Goal: Task Accomplishment & Management: Complete application form

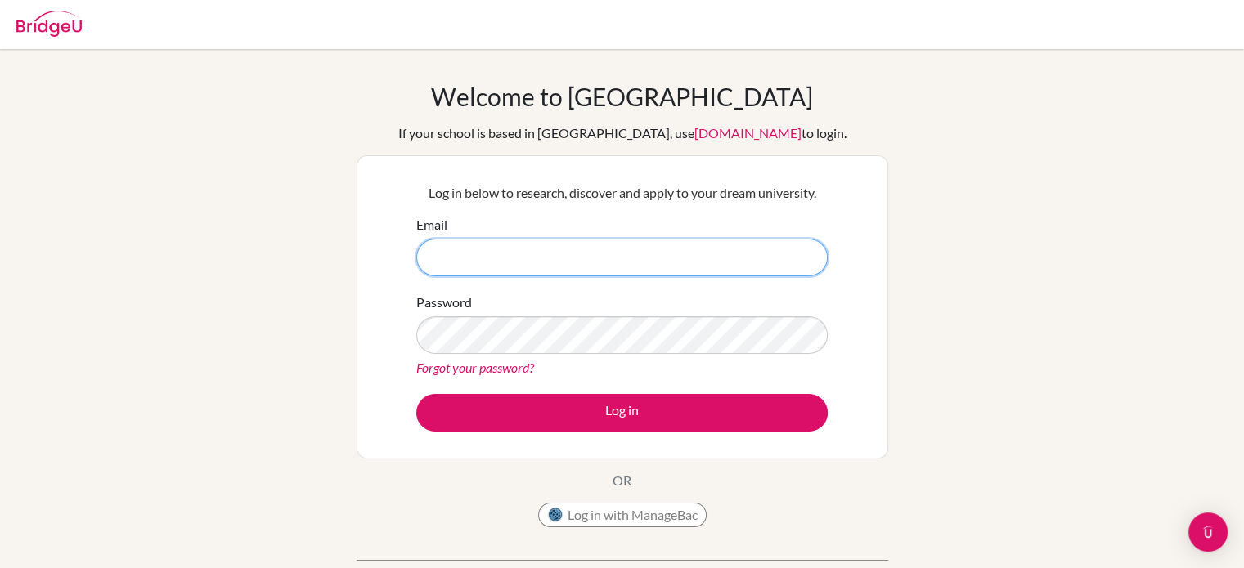
type input "[EMAIL_ADDRESS][DOMAIN_NAME]"
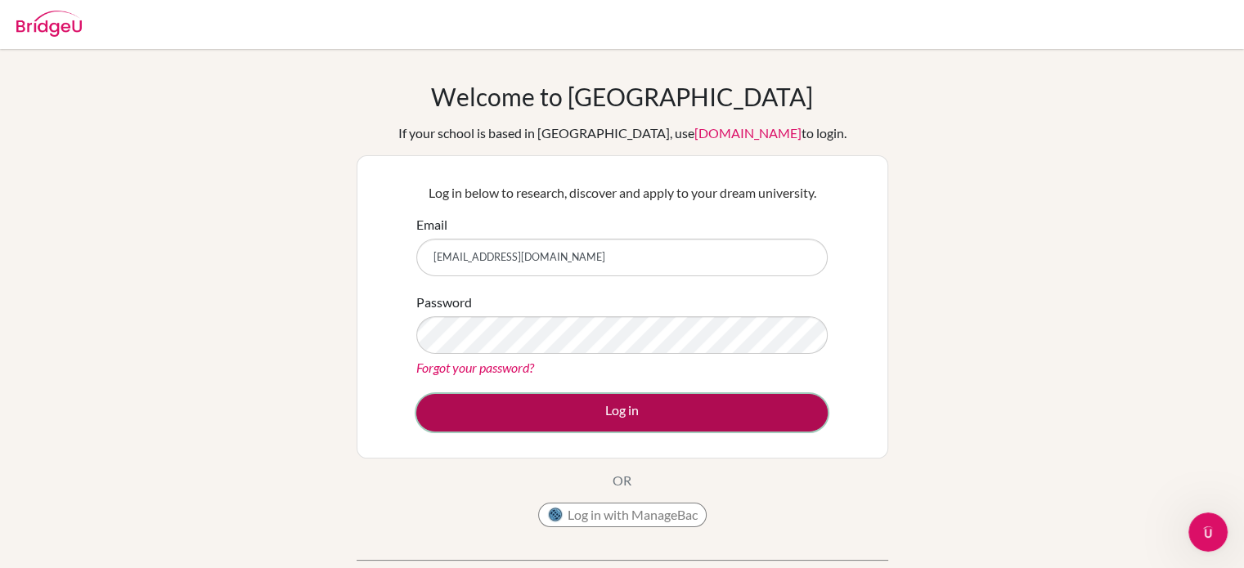
click at [701, 421] on button "Log in" at bounding box center [621, 413] width 411 height 38
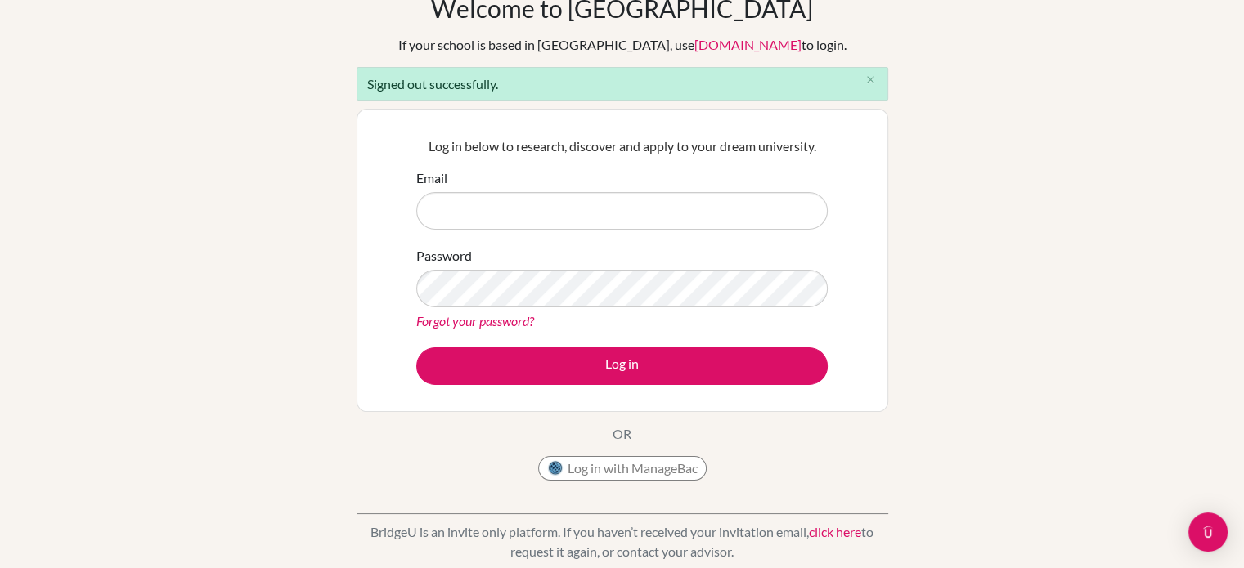
scroll to position [33, 0]
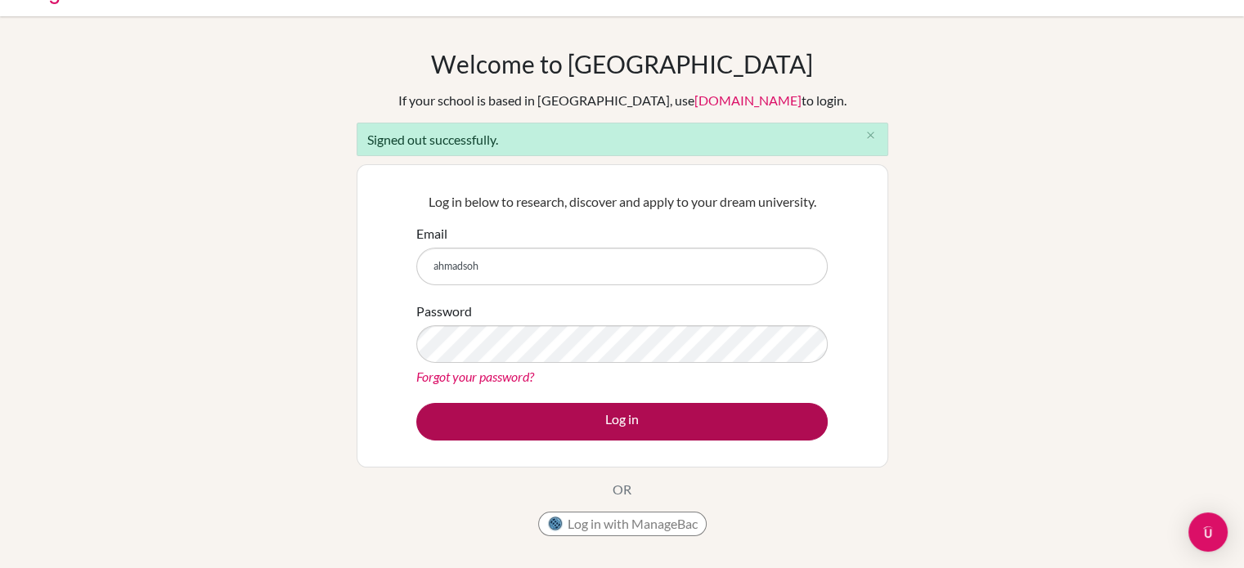
type input "ahmadsohail7399@gmail.com"
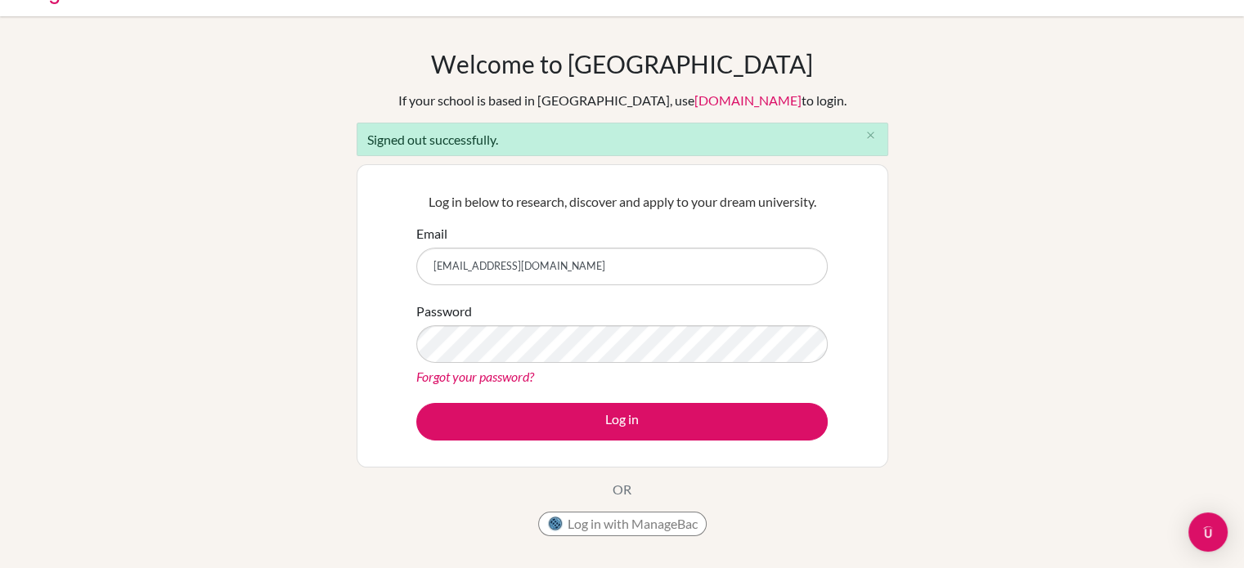
click at [458, 372] on link "Forgot your password?" at bounding box center [475, 377] width 118 height 16
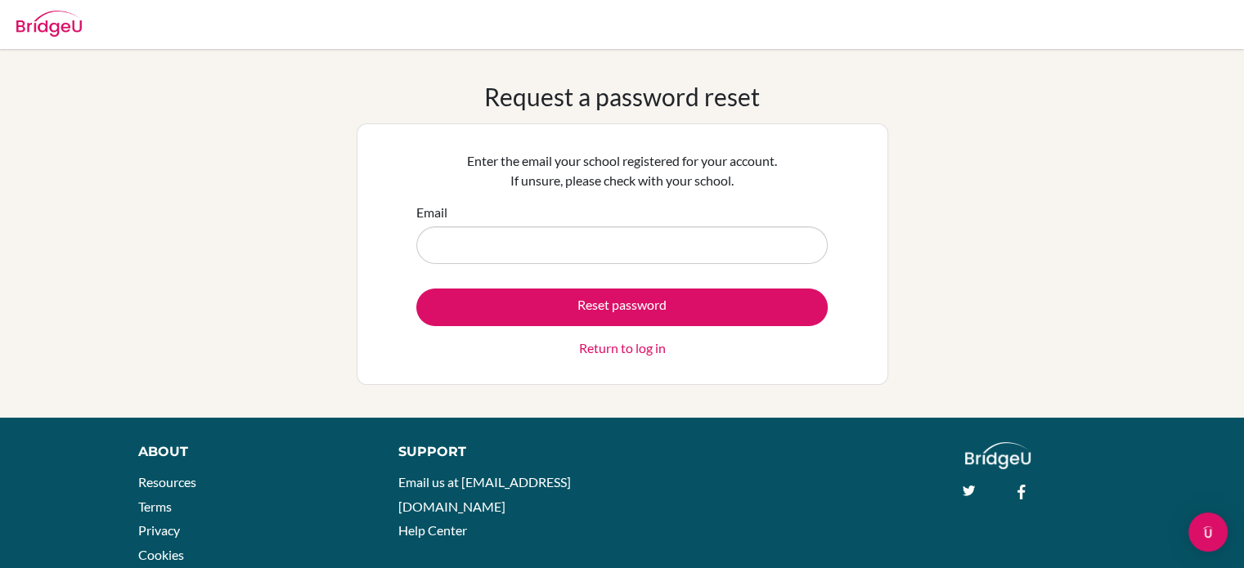
click at [791, 227] on input "Email" at bounding box center [621, 246] width 411 height 38
type input "ahmadsohail7399@gmail.com"
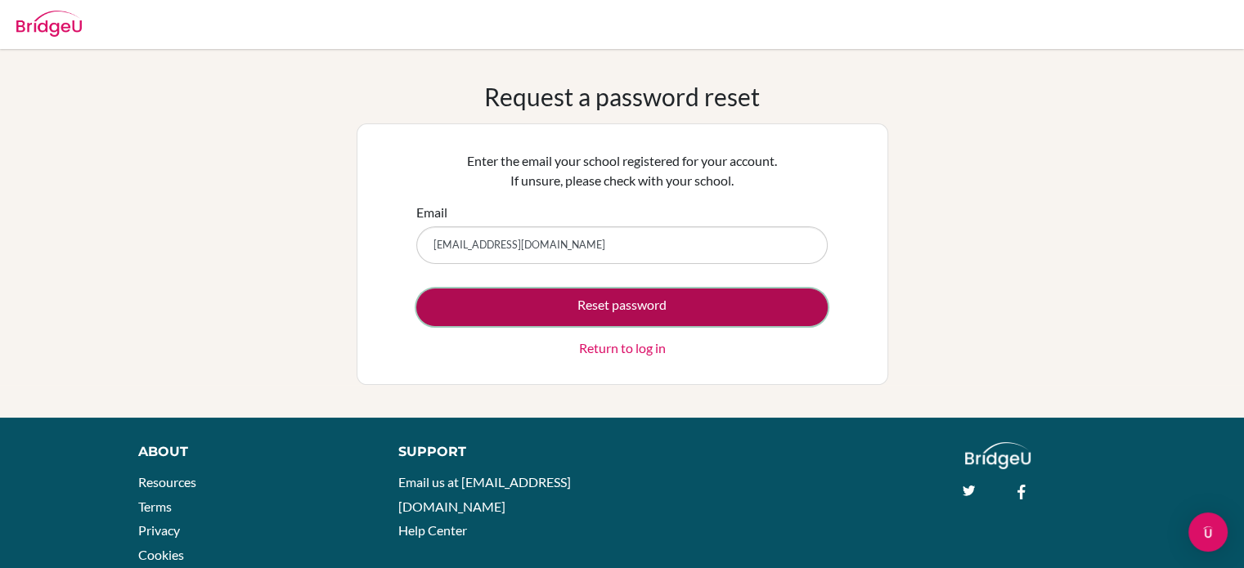
click at [687, 303] on button "Reset password" at bounding box center [621, 308] width 411 height 38
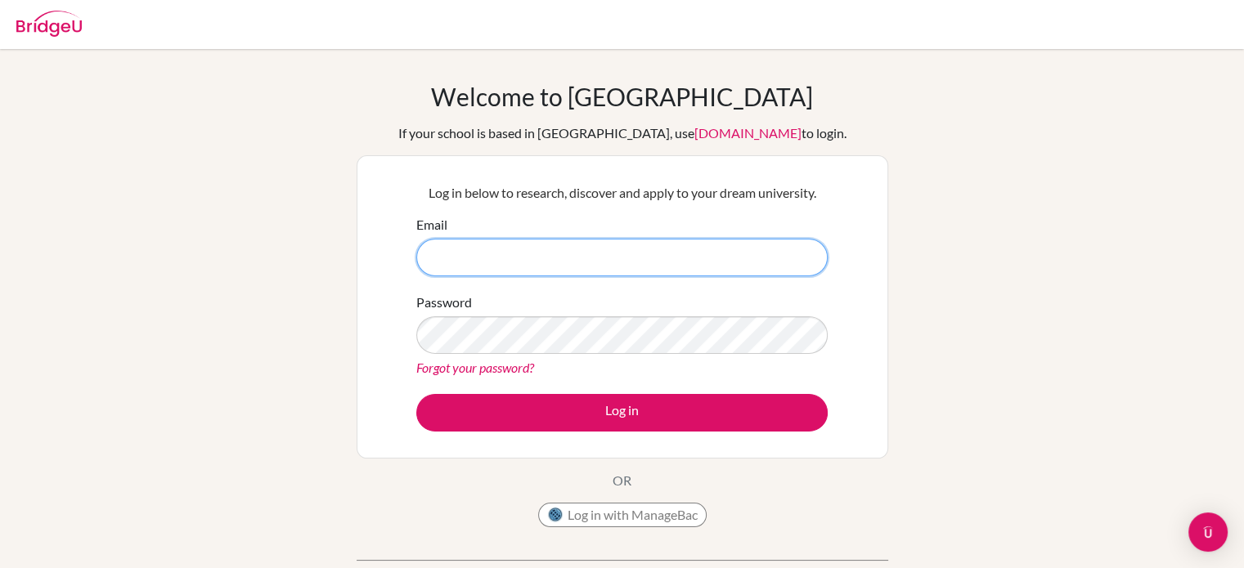
click at [599, 257] on input "Email" at bounding box center [621, 258] width 411 height 38
type input "[EMAIL_ADDRESS][DOMAIN_NAME]"
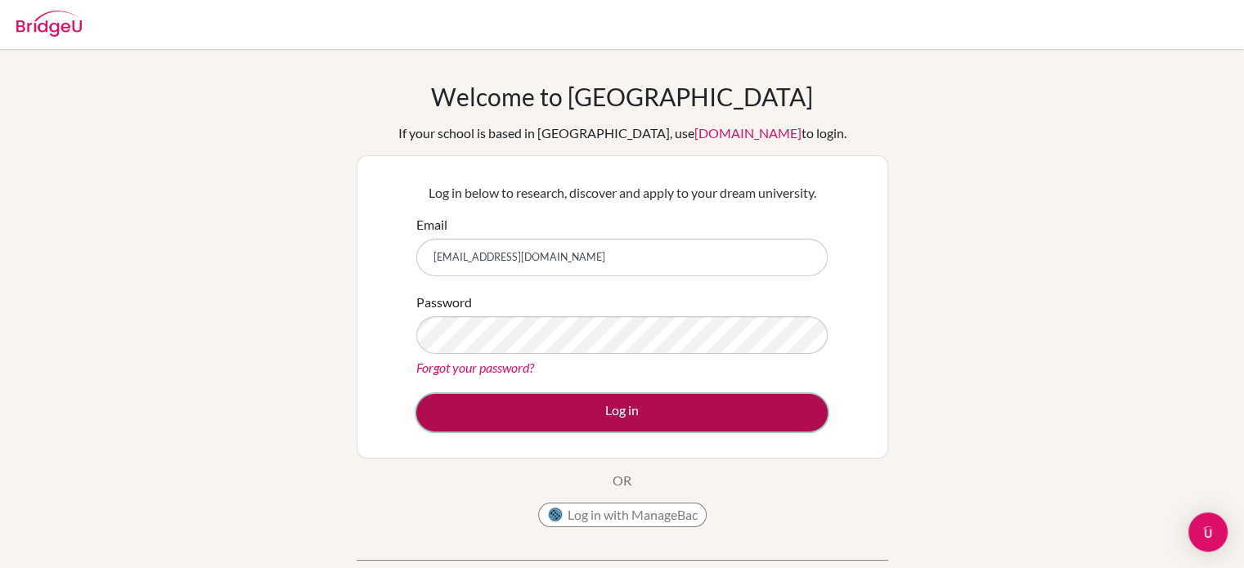
click at [631, 406] on button "Log in" at bounding box center [621, 413] width 411 height 38
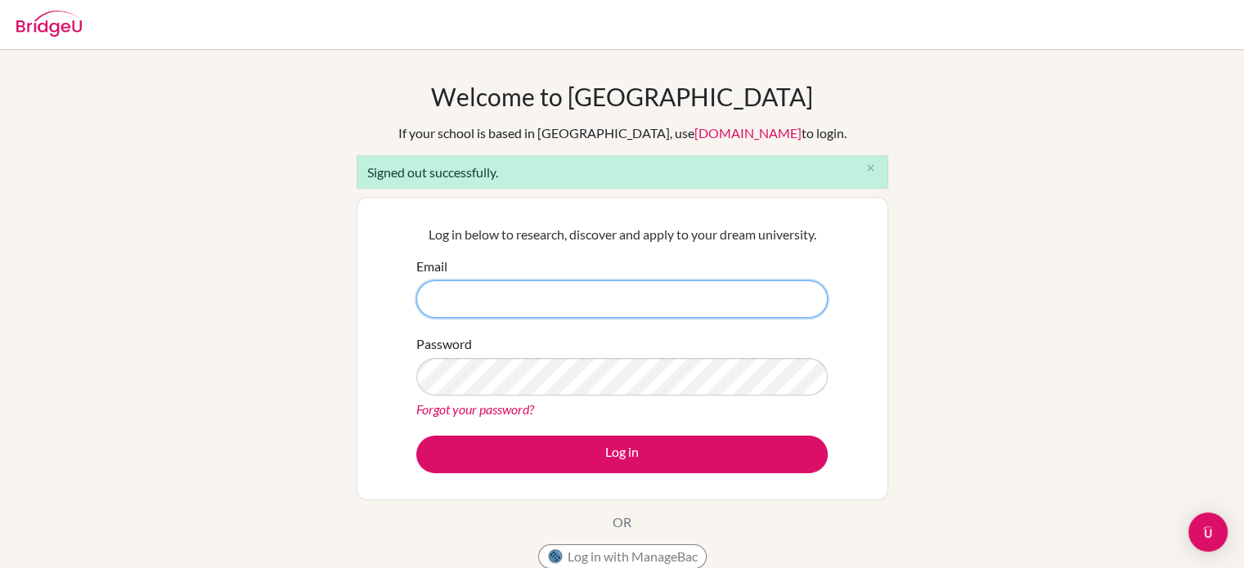
type input "[EMAIL_ADDRESS][DOMAIN_NAME]"
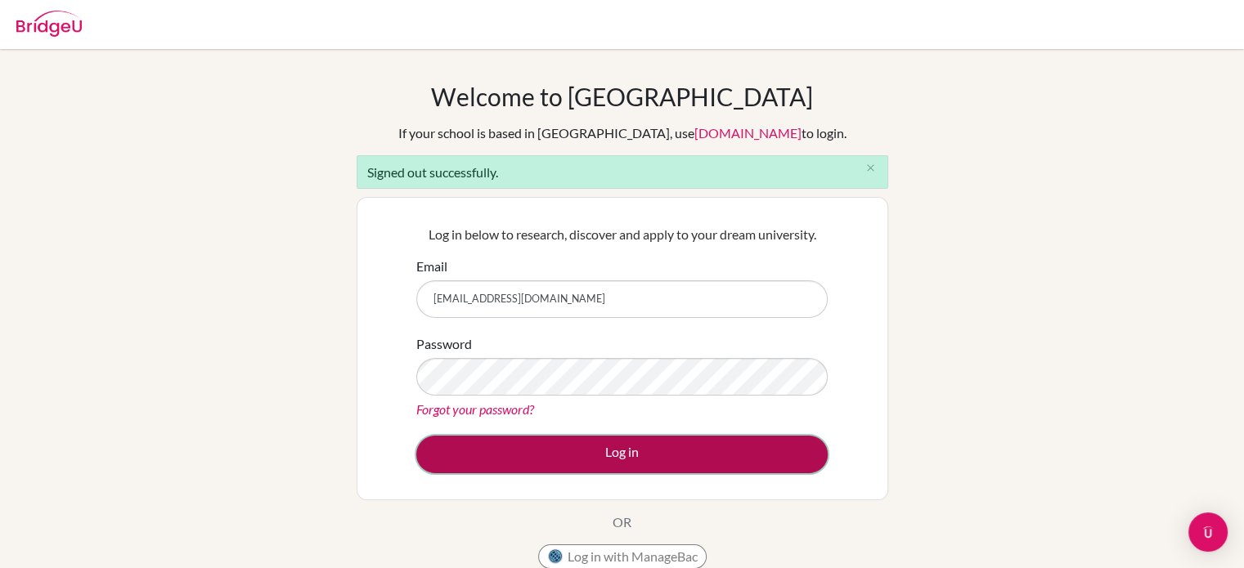
click at [707, 451] on button "Log in" at bounding box center [621, 455] width 411 height 38
